Goal: Find specific page/section: Find specific page/section

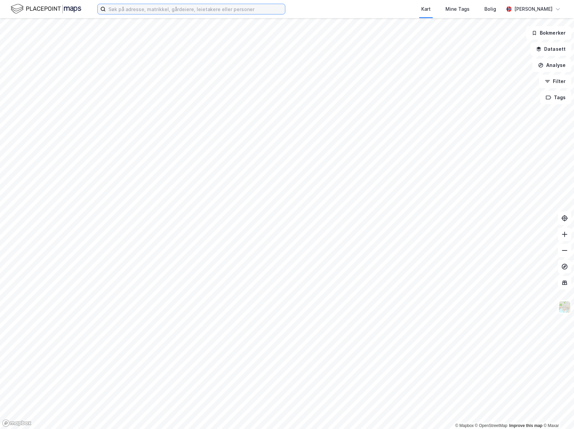
click at [113, 11] on input at bounding box center [195, 9] width 179 height 10
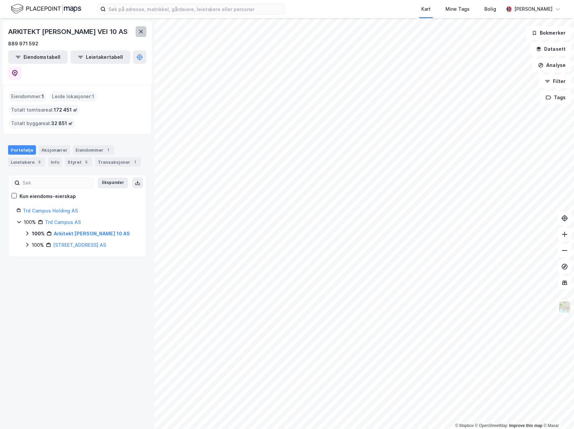
click at [137, 30] on button at bounding box center [141, 31] width 11 height 11
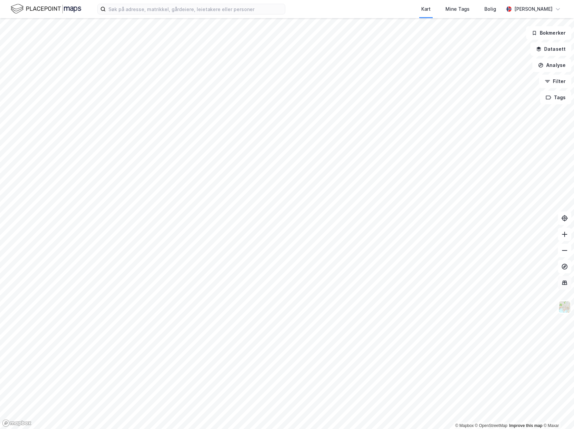
click at [563, 281] on icon at bounding box center [565, 282] width 7 height 7
click at [563, 310] on img at bounding box center [565, 306] width 13 height 13
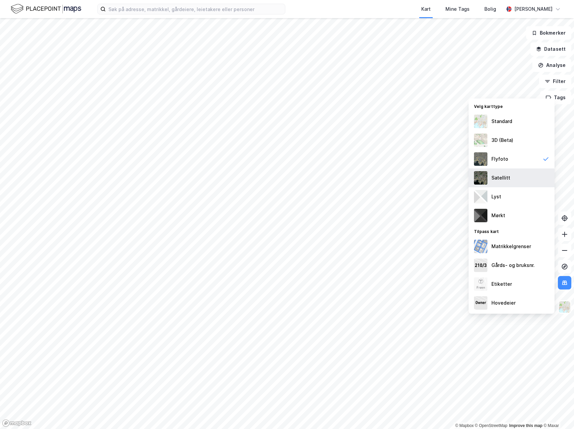
click at [496, 172] on div "Satellitt" at bounding box center [512, 177] width 86 height 19
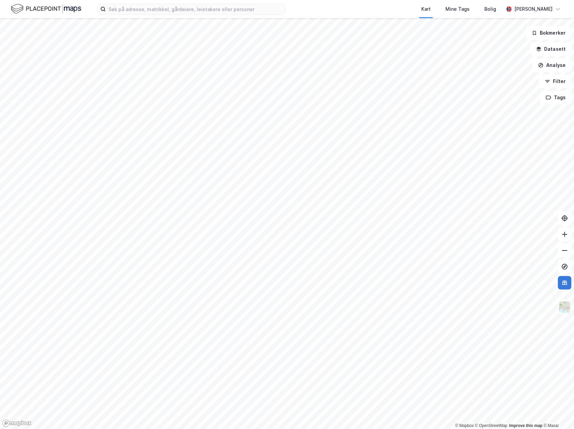
click at [565, 285] on icon at bounding box center [565, 282] width 7 height 7
